Goal: Task Accomplishment & Management: Manage account settings

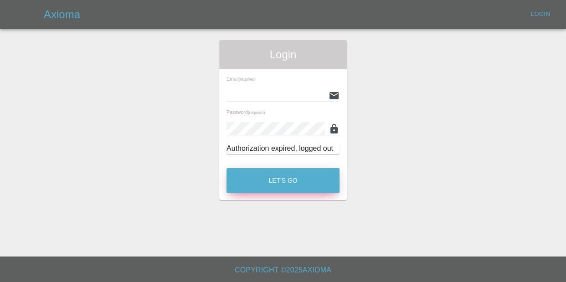
type input "kieron@ogpaintwork.uk"
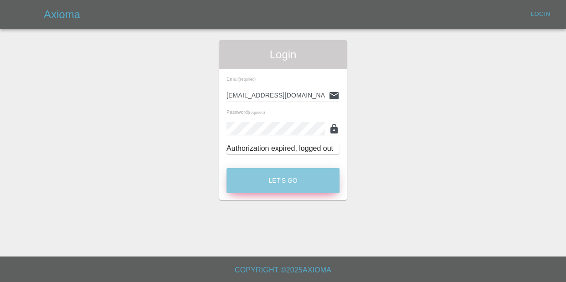
drag, startPoint x: 280, startPoint y: 187, endPoint x: 277, endPoint y: 181, distance: 6.7
click at [278, 184] on button "Let's Go" at bounding box center [283, 180] width 113 height 25
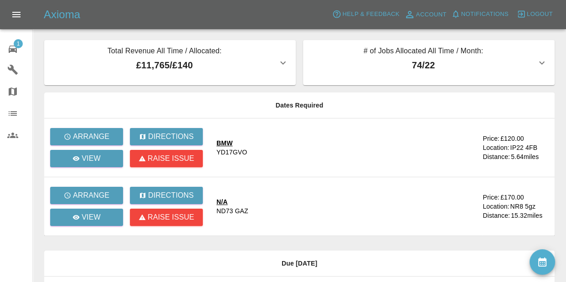
click at [21, 43] on span "1" at bounding box center [18, 43] width 9 height 9
click at [482, 8] on button "Notifications" at bounding box center [480, 14] width 62 height 14
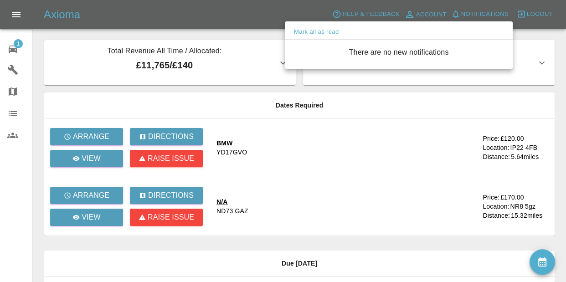
click at [16, 48] on div at bounding box center [283, 141] width 566 height 282
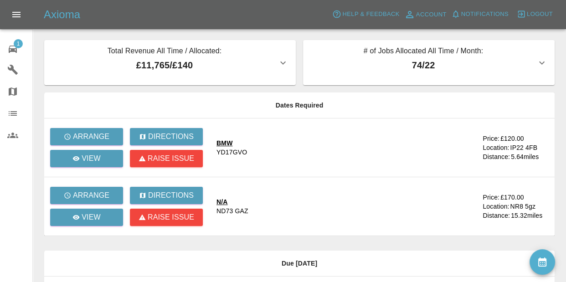
click at [15, 49] on icon at bounding box center [12, 49] width 11 height 11
click at [15, 49] on icon at bounding box center [13, 49] width 8 height 7
click at [99, 224] on link "View" at bounding box center [86, 217] width 73 height 17
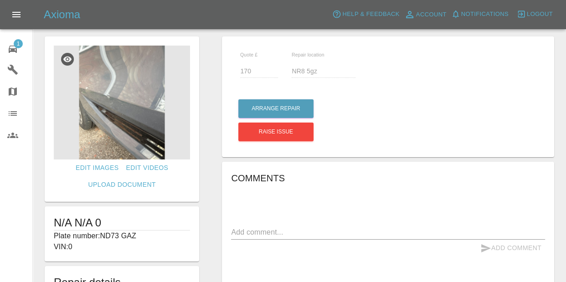
scroll to position [12, 0]
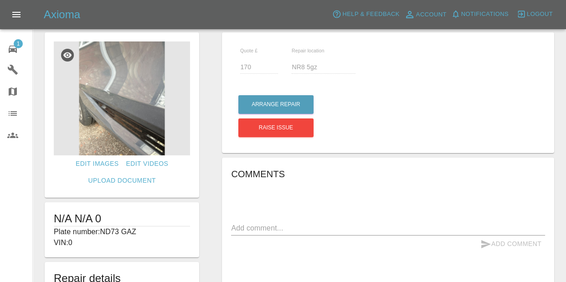
click at [141, 126] on img at bounding box center [122, 98] width 136 height 114
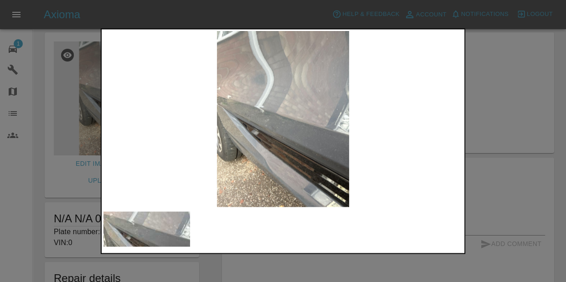
click at [299, 148] on img at bounding box center [282, 119] width 359 height 176
click at [475, 133] on div at bounding box center [283, 141] width 566 height 282
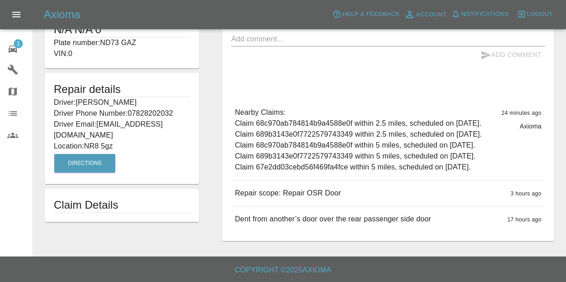
scroll to position [256, 0]
drag, startPoint x: 88, startPoint y: 81, endPoint x: 129, endPoint y: 76, distance: 41.3
click at [129, 141] on p "Location: NR8 5gz" at bounding box center [122, 146] width 136 height 11
copy p "NR8 5gz"
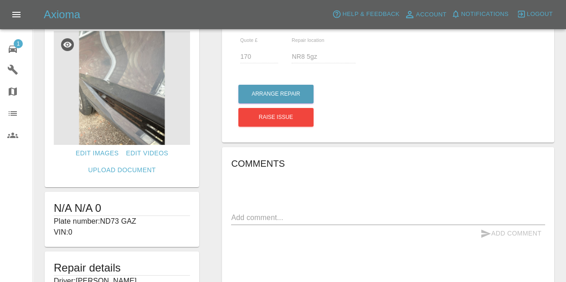
scroll to position [0, 0]
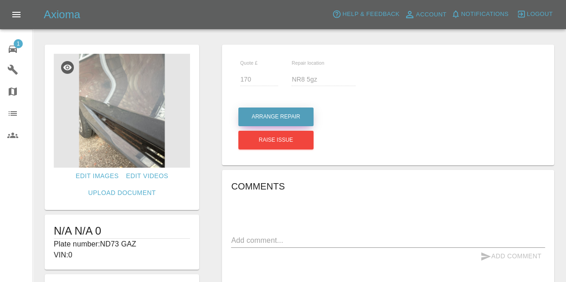
click at [293, 109] on button "Arrange Repair" at bounding box center [275, 117] width 75 height 19
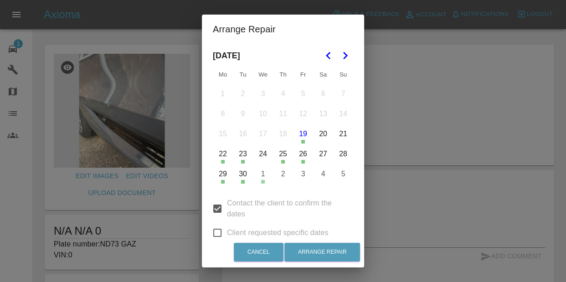
scroll to position [9, 0]
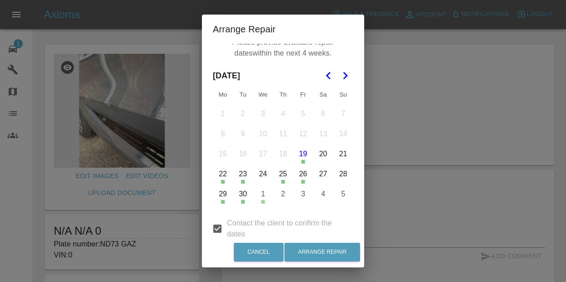
click at [343, 74] on icon "Go to the Next Month" at bounding box center [345, 75] width 11 height 11
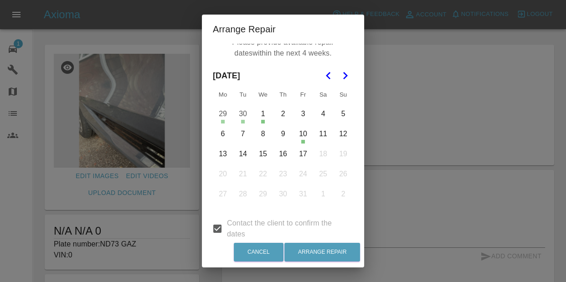
click at [333, 73] on icon "Go to the Previous Month" at bounding box center [328, 75] width 11 height 11
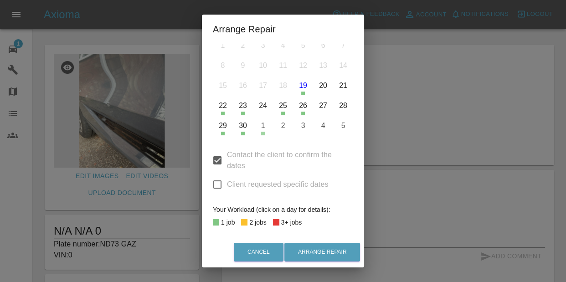
scroll to position [78, 0]
click at [228, 180] on span "Client requested specific dates" at bounding box center [278, 183] width 102 height 11
click at [227, 180] on input "Client requested specific dates" at bounding box center [217, 183] width 19 height 19
checkbox input "true"
click at [217, 163] on input "Contact the client to confirm the dates" at bounding box center [217, 159] width 19 height 19
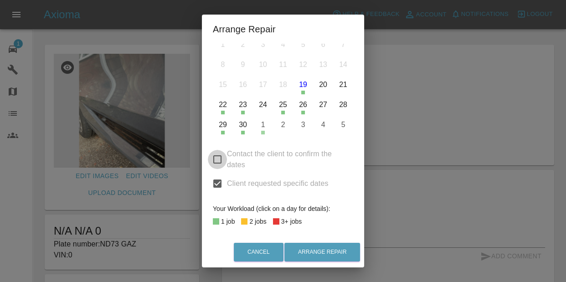
click at [217, 162] on input "Contact the client to confirm the dates" at bounding box center [217, 159] width 19 height 19
checkbox input "true"
click at [218, 181] on input "Client requested specific dates" at bounding box center [217, 183] width 19 height 19
checkbox input "false"
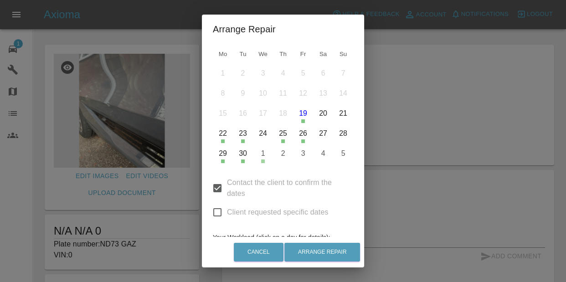
scroll to position [19, 0]
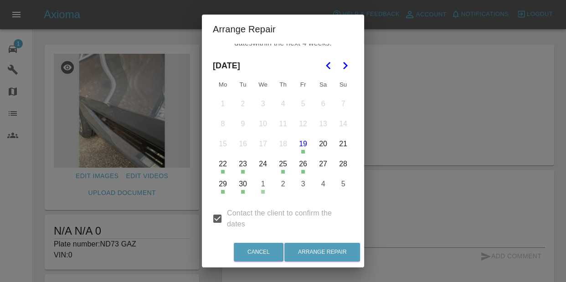
click at [343, 66] on icon "Go to the Next Month" at bounding box center [345, 65] width 11 height 11
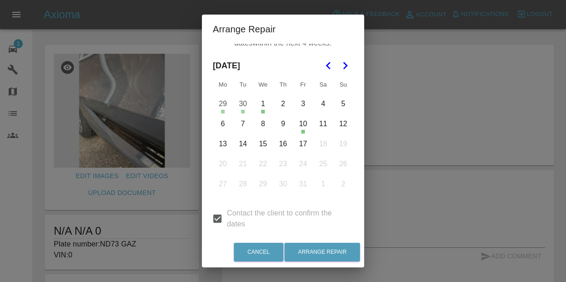
click at [306, 105] on button "3" at bounding box center [303, 103] width 19 height 19
click at [246, 124] on button "7" at bounding box center [242, 123] width 19 height 19
click at [262, 123] on button "8" at bounding box center [262, 123] width 19 height 19
click at [290, 123] on button "9" at bounding box center [282, 123] width 19 height 19
click at [244, 144] on button "14" at bounding box center [242, 143] width 19 height 19
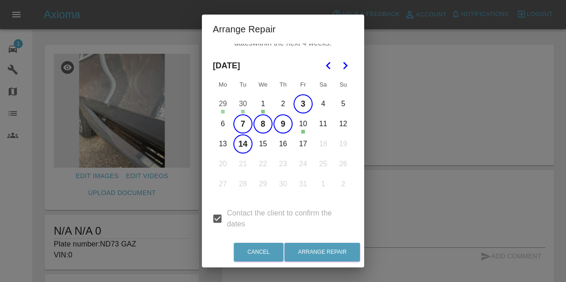
click at [268, 144] on button "15" at bounding box center [262, 143] width 19 height 19
click at [221, 141] on button "13" at bounding box center [222, 143] width 19 height 19
click at [280, 145] on button "16" at bounding box center [282, 143] width 19 height 19
click at [303, 144] on button "17" at bounding box center [303, 143] width 19 height 19
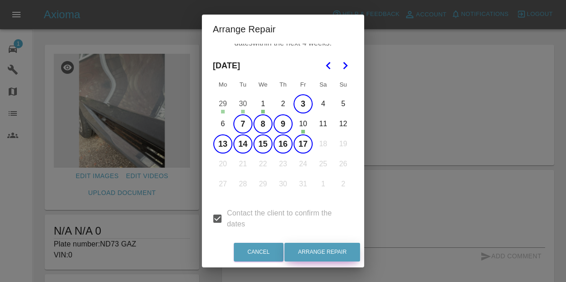
click at [316, 253] on button "Arrange Repair" at bounding box center [322, 252] width 76 height 19
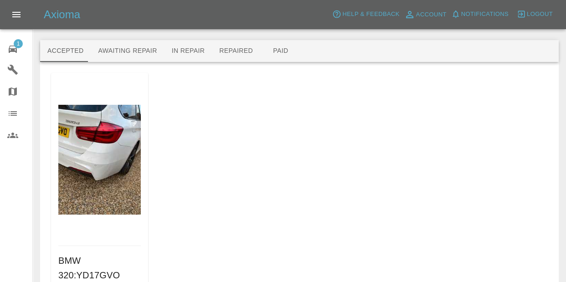
click at [103, 157] on img at bounding box center [99, 160] width 82 height 110
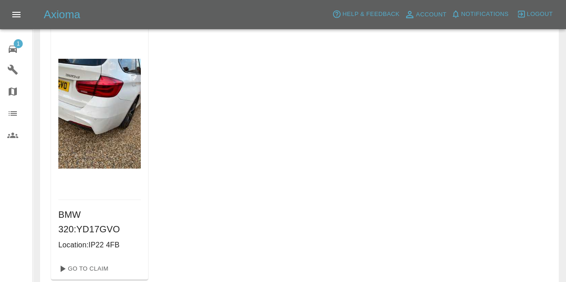
scroll to position [49, 0]
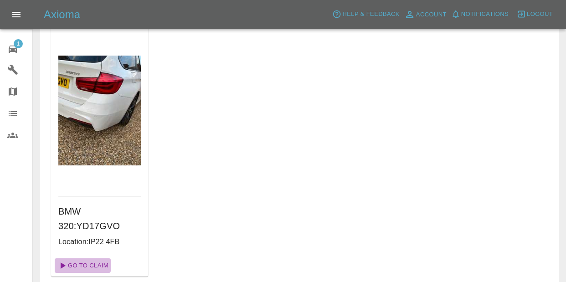
click at [70, 260] on link "Go To Claim" at bounding box center [83, 265] width 56 height 15
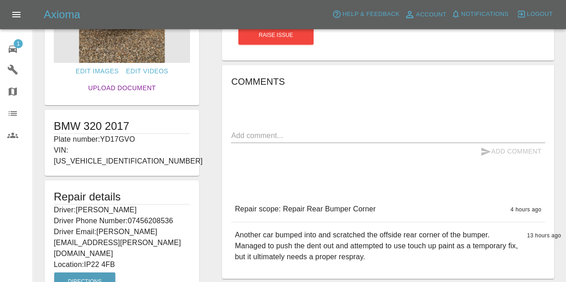
scroll to position [83, 0]
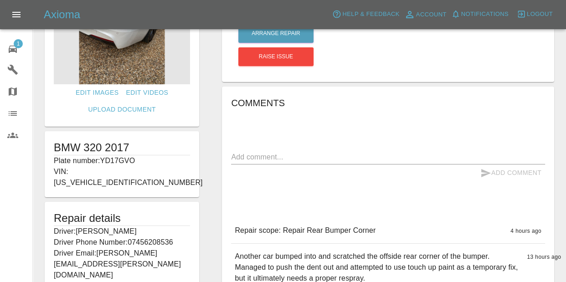
click at [95, 57] on img at bounding box center [122, 27] width 136 height 114
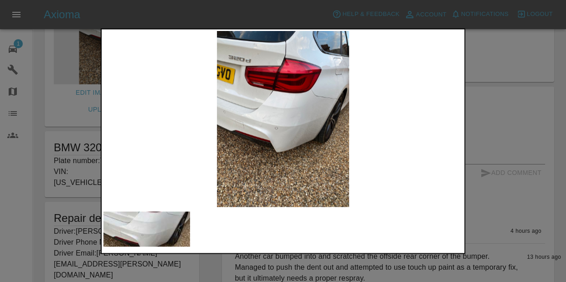
click at [530, 108] on div at bounding box center [283, 141] width 566 height 282
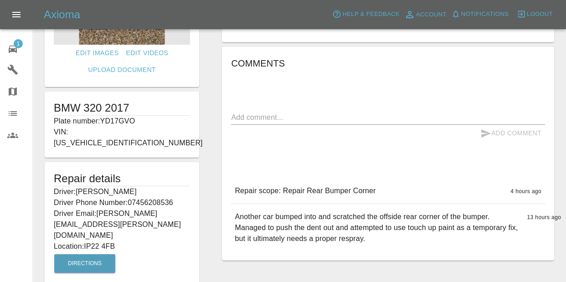
scroll to position [155, 0]
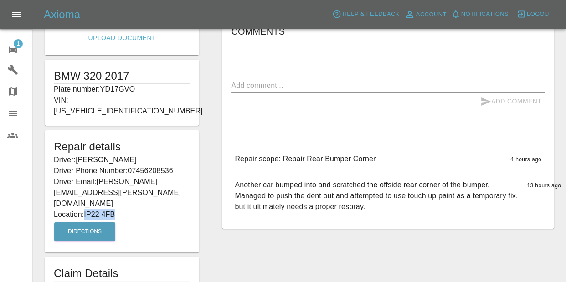
drag, startPoint x: 87, startPoint y: 181, endPoint x: 132, endPoint y: 178, distance: 45.2
click at [144, 209] on p "Location: IP22 4FB" at bounding box center [122, 214] width 136 height 11
drag, startPoint x: 99, startPoint y: 187, endPoint x: 93, endPoint y: 177, distance: 11.6
click at [93, 177] on div "Repair details Driver: Andy Rodwell Driver Phone Number: 07456208536 Driver Ema…" at bounding box center [122, 191] width 154 height 122
drag, startPoint x: 87, startPoint y: 181, endPoint x: 116, endPoint y: 180, distance: 29.2
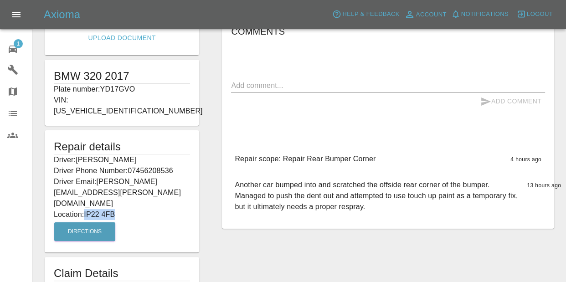
click at [129, 209] on p "Location: IP22 4FB" at bounding box center [122, 214] width 136 height 11
copy p "IP22 4FB"
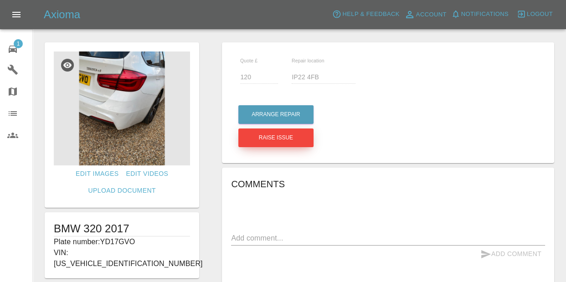
scroll to position [0, 0]
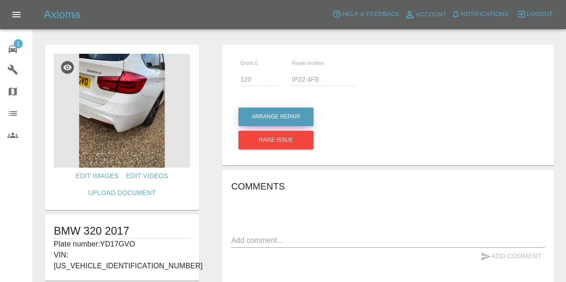
click at [259, 113] on button "Arrange Repair" at bounding box center [275, 117] width 75 height 19
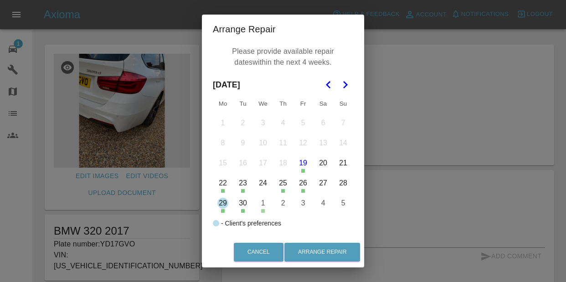
click at [345, 91] on button "Go to the Next Month" at bounding box center [345, 85] width 16 height 16
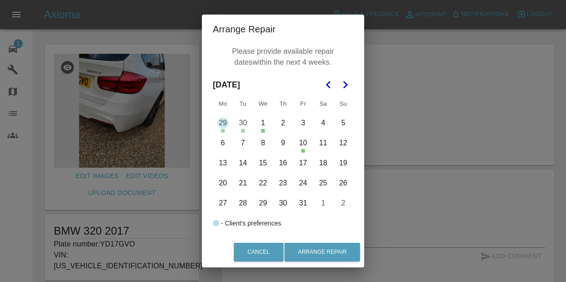
click at [322, 85] on button "Go to the Previous Month" at bounding box center [328, 85] width 16 height 16
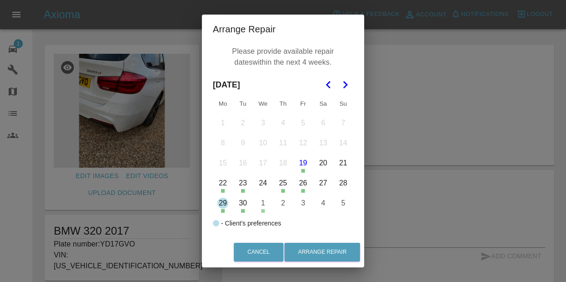
click at [330, 89] on icon "Go to the Previous Month" at bounding box center [328, 84] width 11 height 11
click at [350, 93] on button "Go to the Next Month" at bounding box center [345, 85] width 16 height 16
click at [347, 90] on icon "Go to the Next Month" at bounding box center [345, 84] width 11 height 11
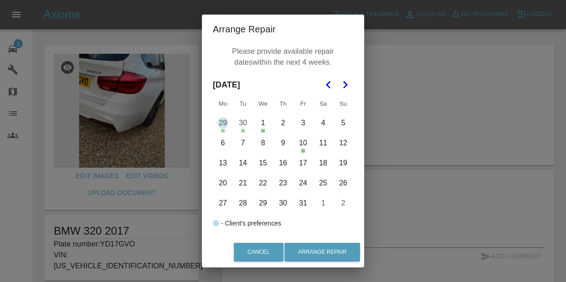
click at [320, 83] on button "Go to the Previous Month" at bounding box center [328, 85] width 16 height 16
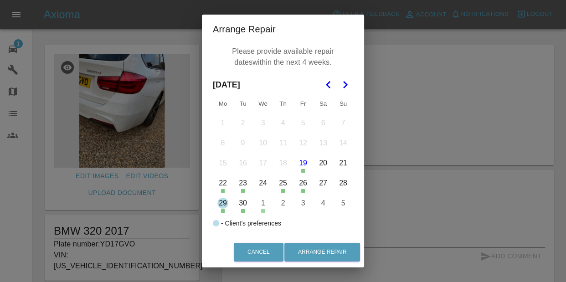
click at [343, 87] on icon "Go to the Next Month" at bounding box center [345, 84] width 11 height 11
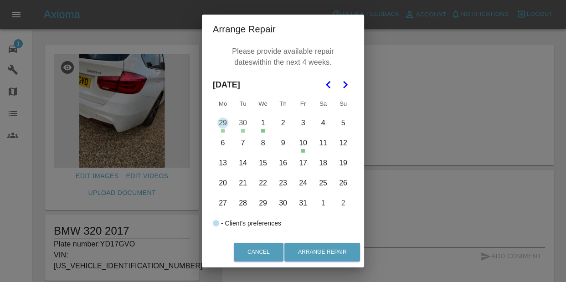
click at [307, 124] on button "3" at bounding box center [303, 122] width 19 height 19
click at [319, 119] on button "4" at bounding box center [323, 122] width 19 height 19
click at [335, 126] on button "5" at bounding box center [343, 122] width 19 height 19
drag, startPoint x: 335, startPoint y: 126, endPoint x: 328, endPoint y: 125, distance: 6.9
click at [328, 125] on button "4" at bounding box center [323, 122] width 19 height 19
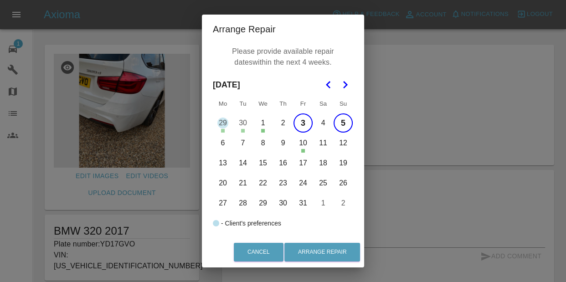
click at [335, 125] on button "5" at bounding box center [343, 122] width 19 height 19
click at [285, 124] on button "2" at bounding box center [282, 122] width 19 height 19
click at [221, 144] on button "6" at bounding box center [222, 143] width 19 height 19
click at [246, 145] on button "7" at bounding box center [242, 143] width 19 height 19
click at [272, 142] on button "8" at bounding box center [262, 143] width 19 height 19
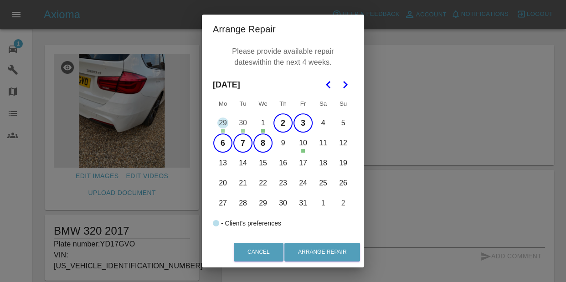
click at [289, 142] on button "9" at bounding box center [282, 143] width 19 height 19
click at [282, 129] on button "2" at bounding box center [282, 122] width 19 height 19
click at [299, 127] on button "3" at bounding box center [303, 122] width 19 height 19
click at [224, 160] on button "13" at bounding box center [222, 163] width 19 height 19
click at [257, 165] on button "15" at bounding box center [262, 163] width 19 height 19
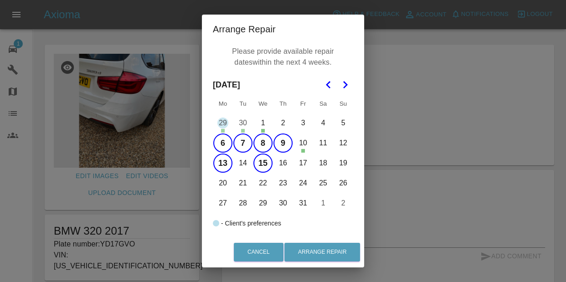
click at [251, 164] on button "14" at bounding box center [242, 163] width 19 height 19
click at [280, 166] on button "16" at bounding box center [282, 163] width 19 height 19
click at [304, 164] on button "17" at bounding box center [303, 163] width 19 height 19
click at [323, 164] on button "18" at bounding box center [323, 163] width 19 height 19
click at [351, 166] on button "19" at bounding box center [343, 163] width 19 height 19
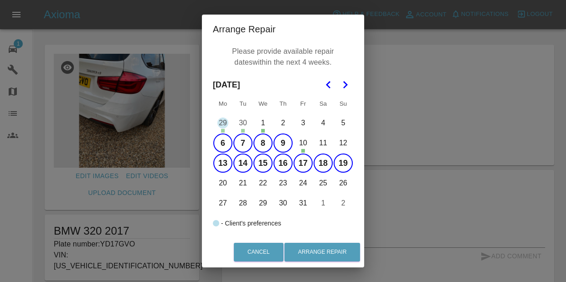
click at [320, 164] on button "18" at bounding box center [323, 163] width 19 height 19
click at [348, 164] on button "19" at bounding box center [343, 163] width 19 height 19
click at [227, 188] on button "20" at bounding box center [222, 183] width 19 height 19
click at [258, 183] on button "22" at bounding box center [262, 183] width 19 height 19
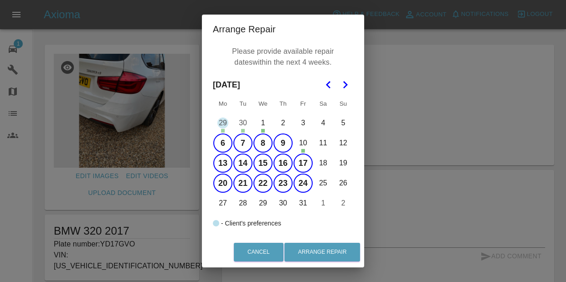
click at [304, 207] on button "31" at bounding box center [303, 203] width 19 height 19
click at [283, 210] on button "30" at bounding box center [282, 203] width 19 height 19
click at [263, 201] on button "29" at bounding box center [262, 203] width 19 height 19
click at [239, 203] on button "28" at bounding box center [242, 203] width 19 height 19
click at [221, 196] on button "27" at bounding box center [222, 203] width 19 height 19
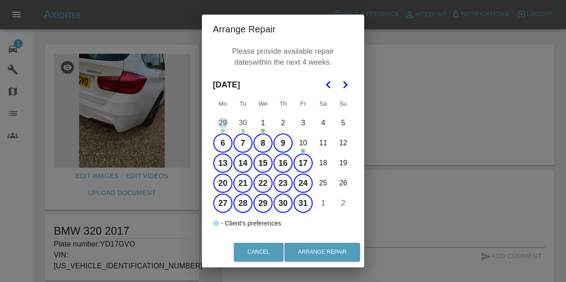
click at [343, 82] on icon "Go to the Next Month" at bounding box center [345, 84] width 11 height 11
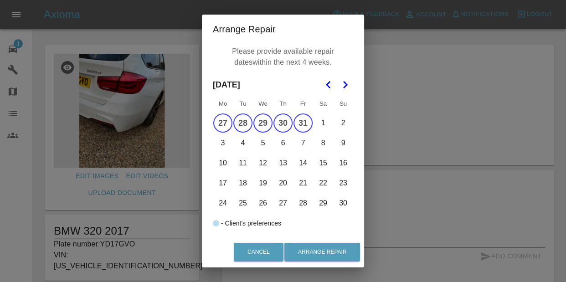
click at [320, 91] on button "Go to the Previous Month" at bounding box center [328, 85] width 16 height 16
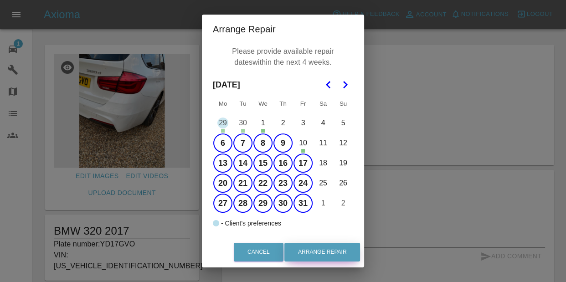
click at [315, 256] on button "Arrange Repair" at bounding box center [322, 252] width 76 height 19
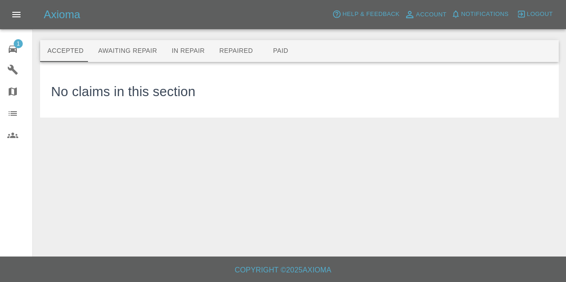
click at [15, 46] on span "1" at bounding box center [12, 49] width 11 height 11
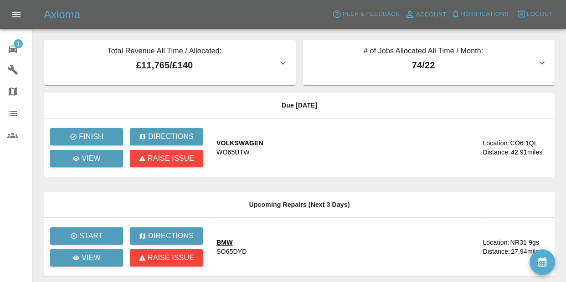
click at [11, 10] on icon "Open drawer" at bounding box center [16, 14] width 11 height 11
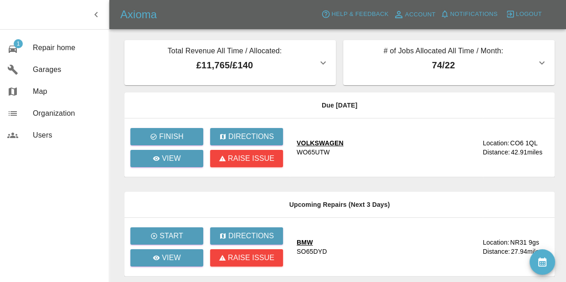
click at [191, 67] on p "£11,765 / £140" at bounding box center [225, 65] width 186 height 14
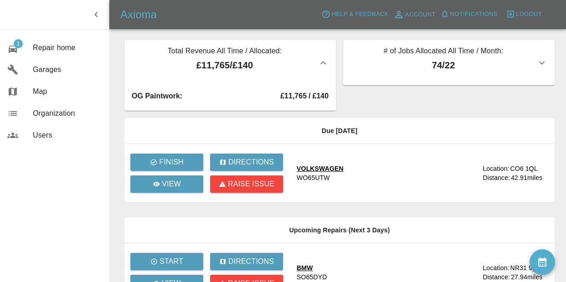
click at [173, 129] on th "Due Today" at bounding box center [339, 131] width 430 height 26
click at [95, 15] on icon "button" at bounding box center [95, 14] width 3 height 5
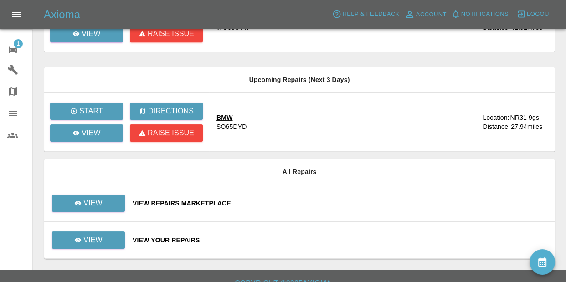
scroll to position [163, 0]
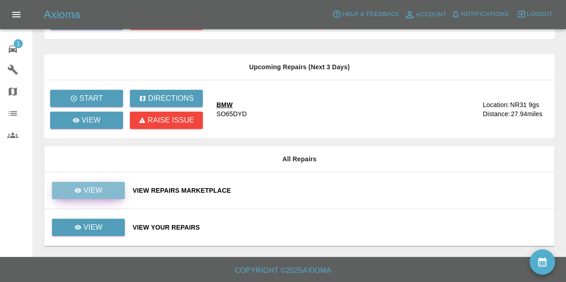
click at [96, 191] on p "View" at bounding box center [92, 190] width 19 height 11
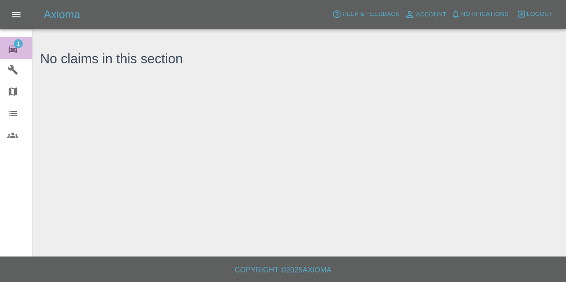
click at [13, 45] on icon at bounding box center [12, 49] width 11 height 11
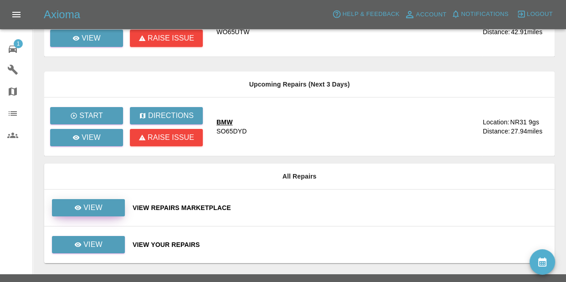
scroll to position [137, 0]
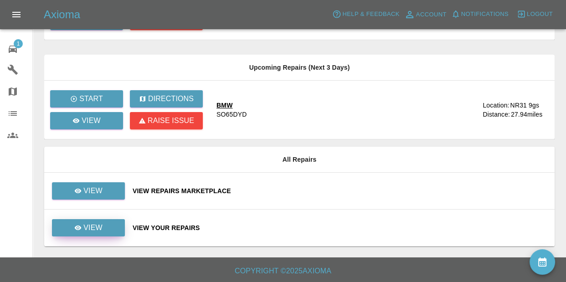
click at [91, 221] on link "View" at bounding box center [88, 227] width 73 height 17
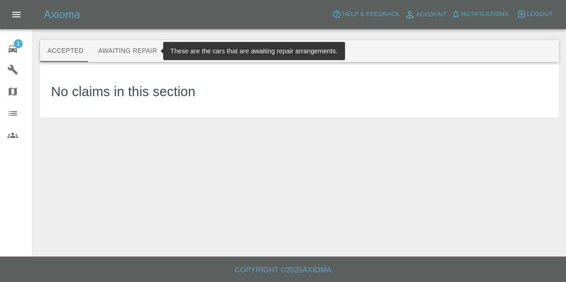
click at [116, 45] on button "Awaiting Repair" at bounding box center [127, 51] width 73 height 22
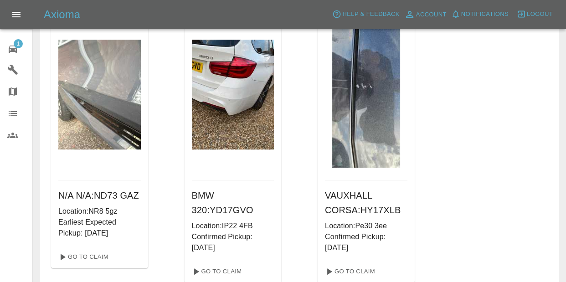
scroll to position [711, 0]
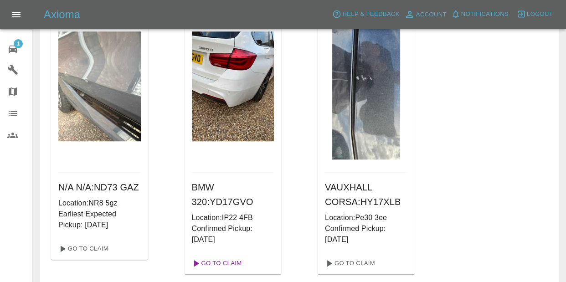
click at [228, 264] on link "Go To Claim" at bounding box center [216, 263] width 56 height 15
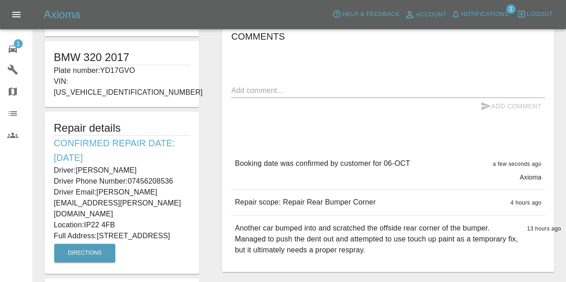
scroll to position [179, 0]
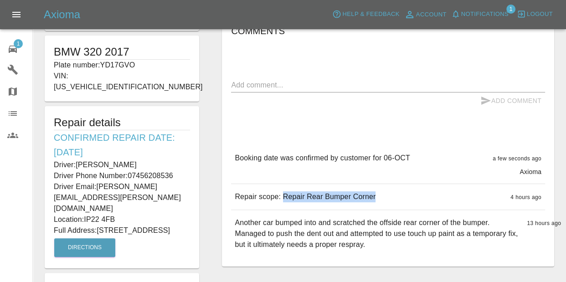
drag, startPoint x: 283, startPoint y: 196, endPoint x: 378, endPoint y: 196, distance: 94.3
click at [378, 196] on div "Repair scope: Repair Rear Bumper Corner 4 hours ago" at bounding box center [388, 197] width 314 height 26
copy p "Repair Rear Bumper Corner"
drag, startPoint x: 55, startPoint y: 124, endPoint x: 140, endPoint y: 192, distance: 109.6
click at [156, 210] on div "Repair details Confirmed Repair Date: 06/10/25 Driver: Andy Rodwell Driver Phon…" at bounding box center [122, 187] width 154 height 162
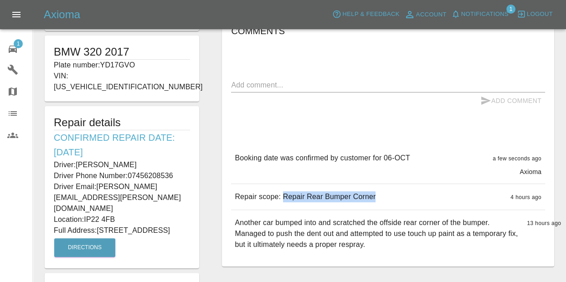
copy div "Confirmed Repair Date: 06/10/25 Driver: Andy Rodwell Driver Phone Number: 07456…"
click at [150, 220] on div "Repair details Confirmed Repair Date: 06/10/25 Driver: Andy Rodwell Driver Phon…" at bounding box center [122, 187] width 154 height 162
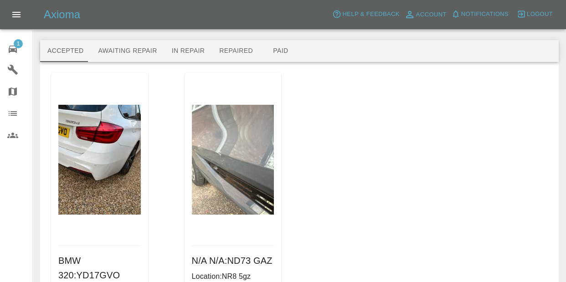
click at [36, 155] on main "Accepted Awaiting Repair In Repair Repaired Paid BMW 320 : YD17GVO Location: IP…" at bounding box center [283, 174] width 566 height 348
click at [52, 148] on div "BMW 320 : YD17GVO Location: IP22 4FB Go To Claim" at bounding box center [99, 199] width 97 height 253
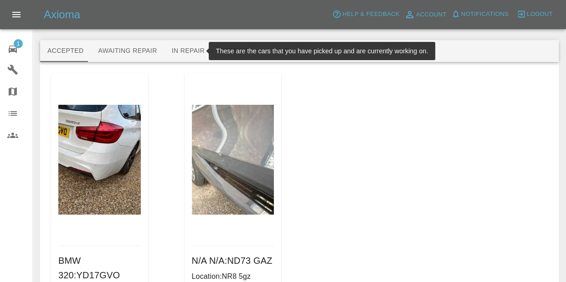
click at [146, 58] on button "Awaiting Repair" at bounding box center [127, 51] width 73 height 22
click at [133, 50] on button "Awaiting Repair" at bounding box center [127, 51] width 73 height 22
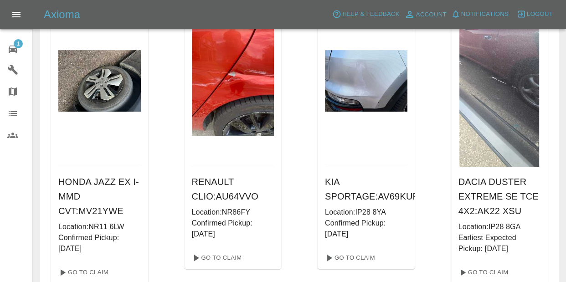
scroll to position [394, 0]
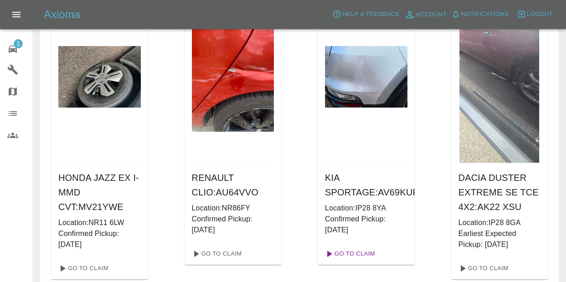
click at [339, 254] on link "Go To Claim" at bounding box center [349, 254] width 56 height 15
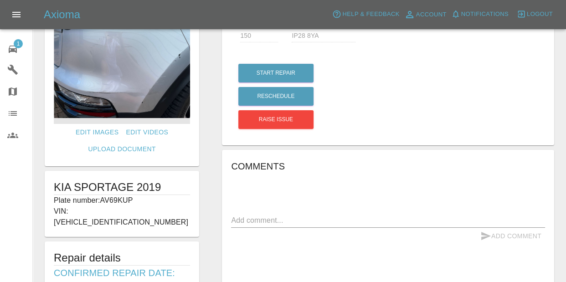
scroll to position [17, 0]
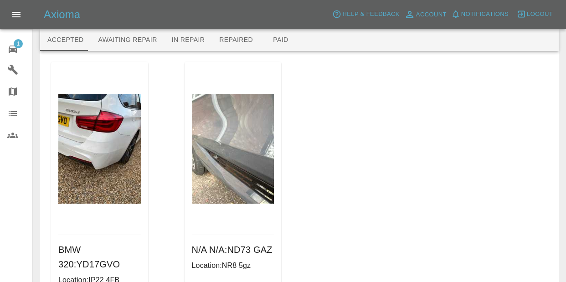
scroll to position [12, 0]
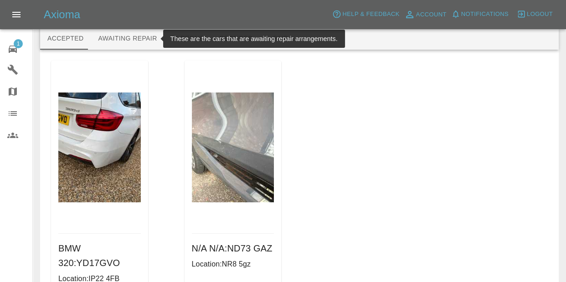
click at [113, 34] on button "Awaiting Repair" at bounding box center [127, 39] width 73 height 22
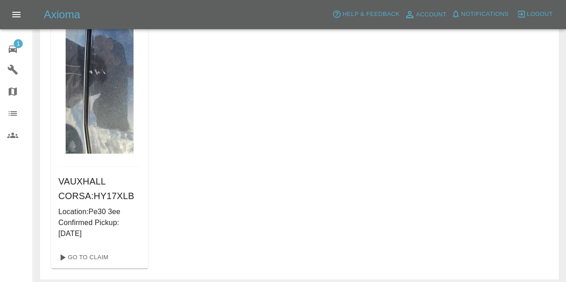
scroll to position [712, 0]
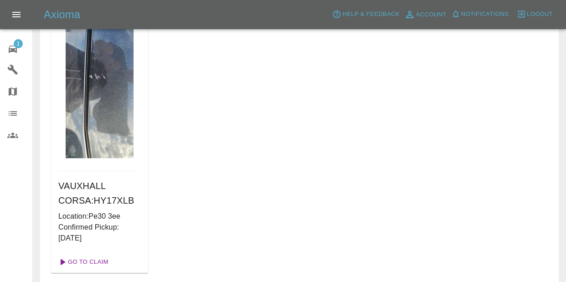
click at [86, 259] on link "Go To Claim" at bounding box center [83, 262] width 56 height 15
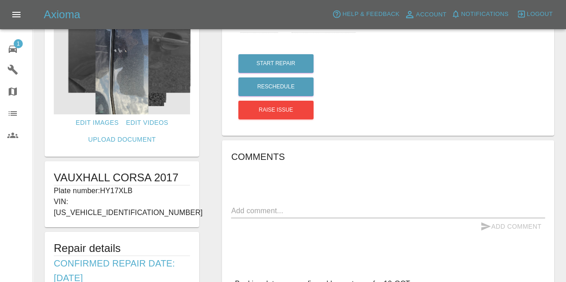
scroll to position [82, 0]
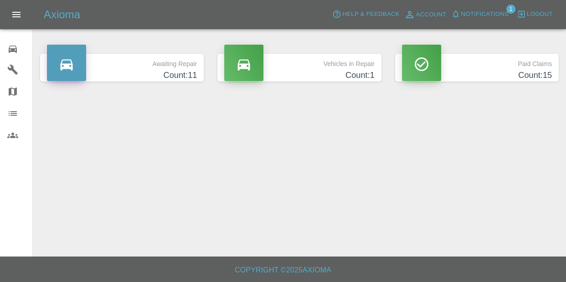
click at [479, 19] on span "Notifications" at bounding box center [484, 14] width 47 height 10
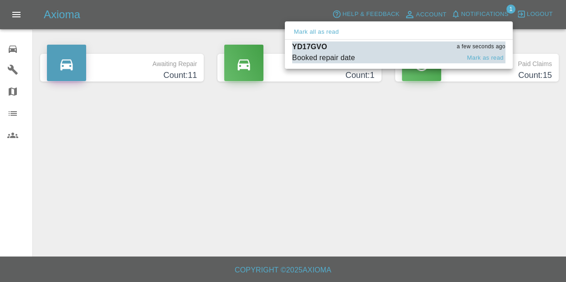
click at [448, 54] on span "Booked repair date" at bounding box center [376, 57] width 168 height 11
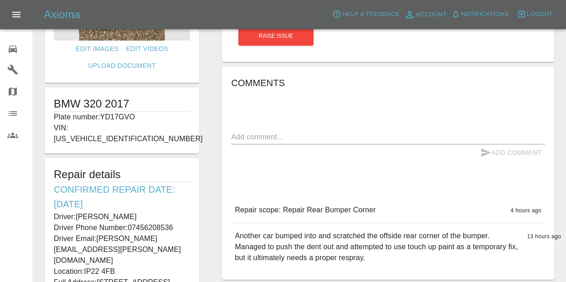
scroll to position [157, 0]
